Goal: Check status: Verify the current state of an ongoing process or item

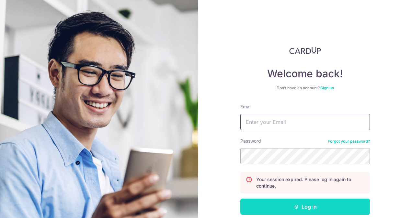
type input "[EMAIL_ADDRESS][DOMAIN_NAME]"
click at [277, 204] on button "Log in" at bounding box center [305, 207] width 130 height 16
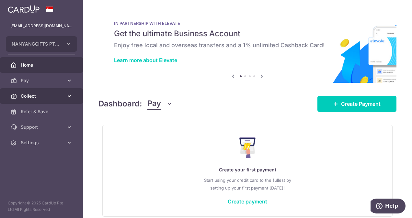
click at [70, 96] on icon at bounding box center [69, 96] width 6 height 6
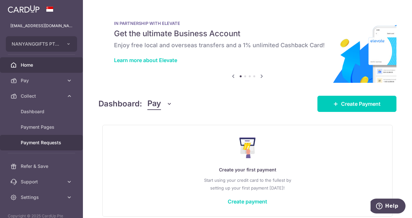
click at [37, 145] on span "Payment Requests" at bounding box center [42, 143] width 43 height 6
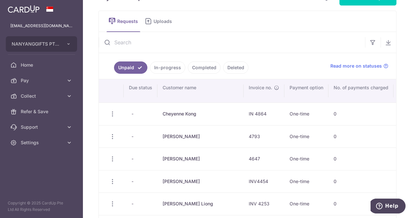
scroll to position [21, 0]
click at [169, 66] on link "In-progress" at bounding box center [167, 68] width 35 height 12
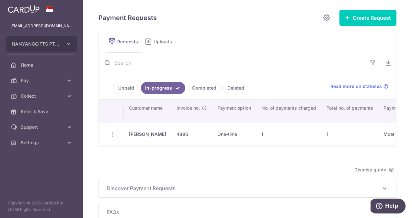
scroll to position [1, 0]
